Goal: Task Accomplishment & Management: Manage account settings

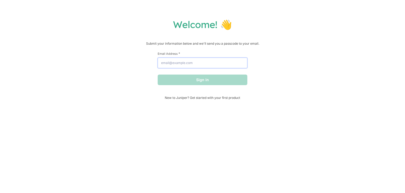
click at [163, 65] on input "Email Address *" at bounding box center [203, 63] width 90 height 11
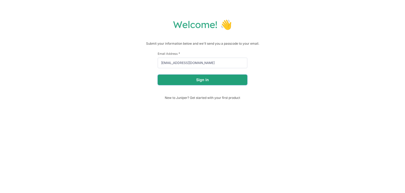
click at [205, 80] on button "Sign in" at bounding box center [203, 79] width 90 height 11
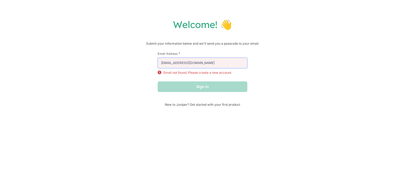
click at [211, 60] on input "[EMAIL_ADDRESS][DOMAIN_NAME]" at bounding box center [203, 63] width 90 height 11
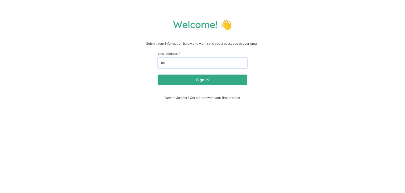
type input "d"
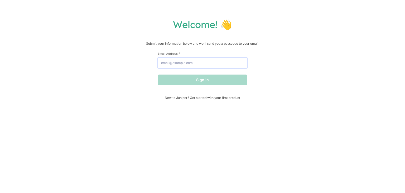
click at [187, 63] on input "Email Address *" at bounding box center [203, 63] width 90 height 11
type input "[EMAIL_ADDRESS][DOMAIN_NAME]"
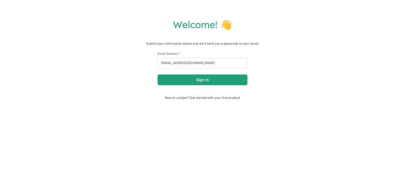
click at [193, 82] on button "Sign in" at bounding box center [203, 79] width 90 height 11
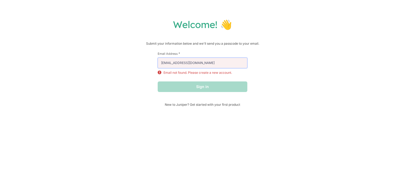
drag, startPoint x: 204, startPoint y: 64, endPoint x: 151, endPoint y: 68, distance: 53.4
click at [151, 68] on div "Welcome! 👋 Submit your information below and we'll send you a passcode to your …" at bounding box center [202, 62] width 395 height 88
